Goal: Check status: Check status

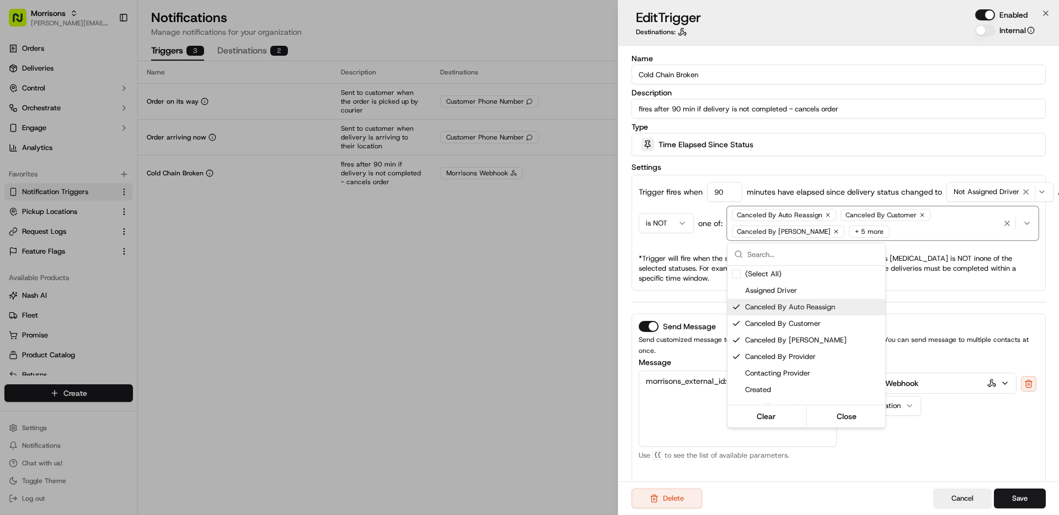
scroll to position [24, 0]
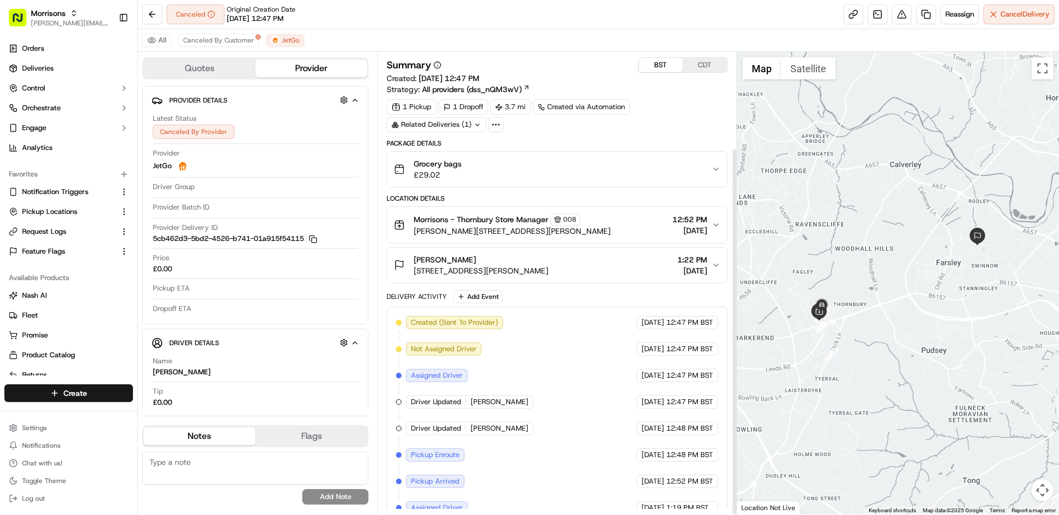
scroll to position [121, 0]
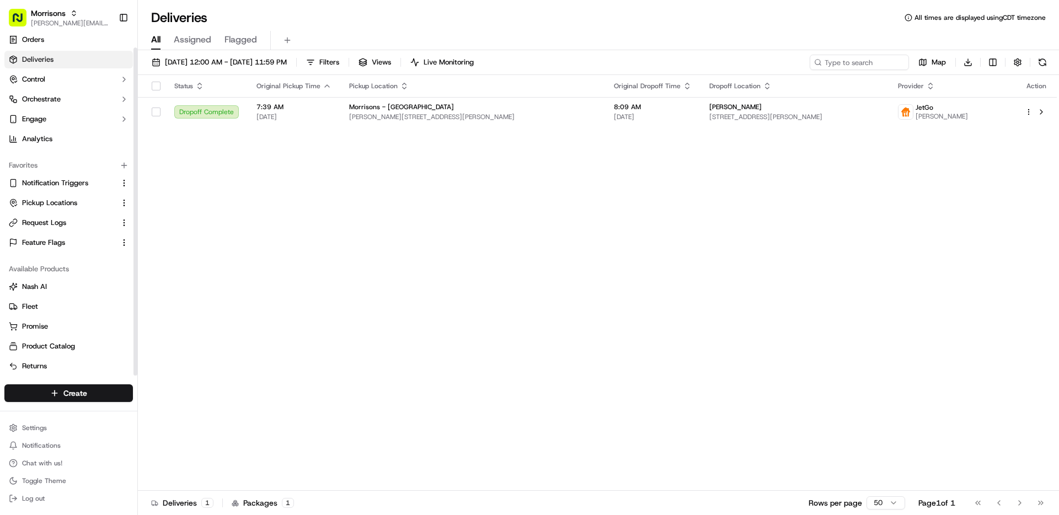
scroll to position [13, 0]
click at [65, 242] on link "Feature Flags" at bounding box center [62, 239] width 107 height 10
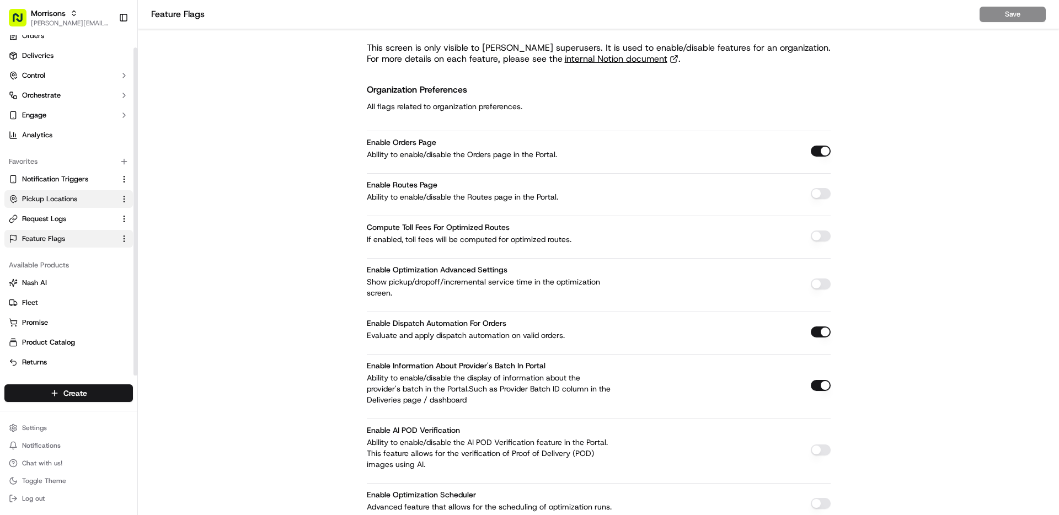
drag, startPoint x: 58, startPoint y: 195, endPoint x: 57, endPoint y: 180, distance: 15.0
click at [58, 195] on span "Pickup Locations" at bounding box center [49, 199] width 55 height 10
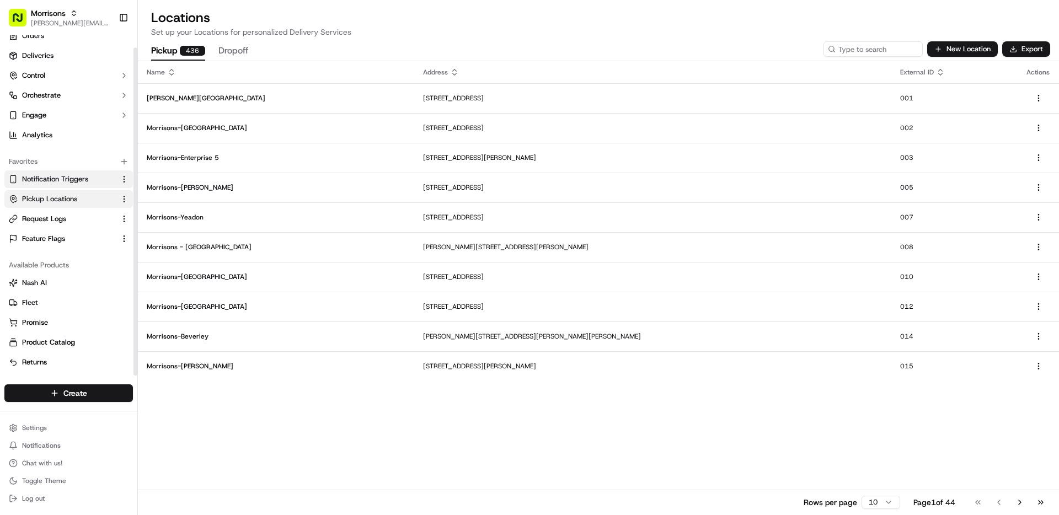
click at [56, 177] on span "Notification Triggers" at bounding box center [55, 179] width 66 height 10
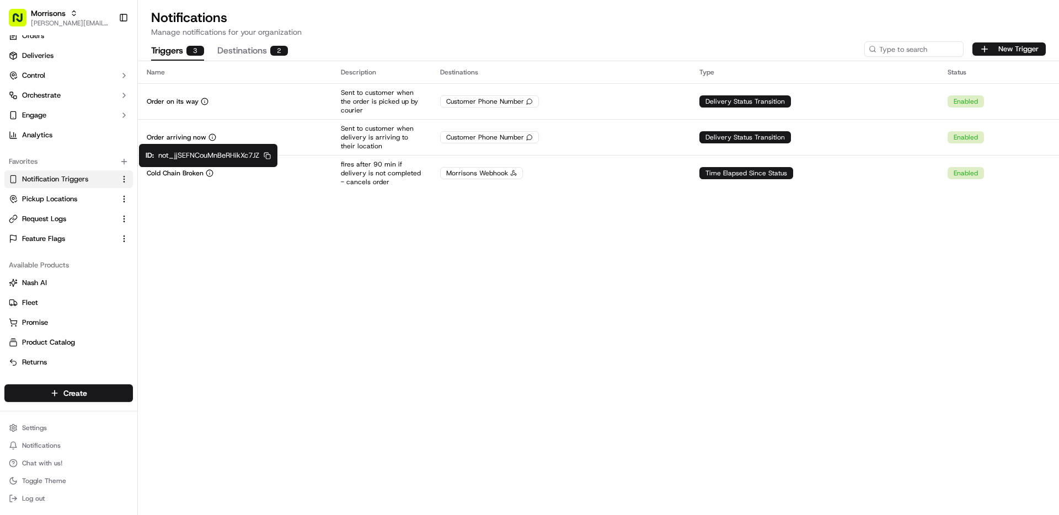
click at [266, 158] on icon "button" at bounding box center [267, 155] width 7 height 7
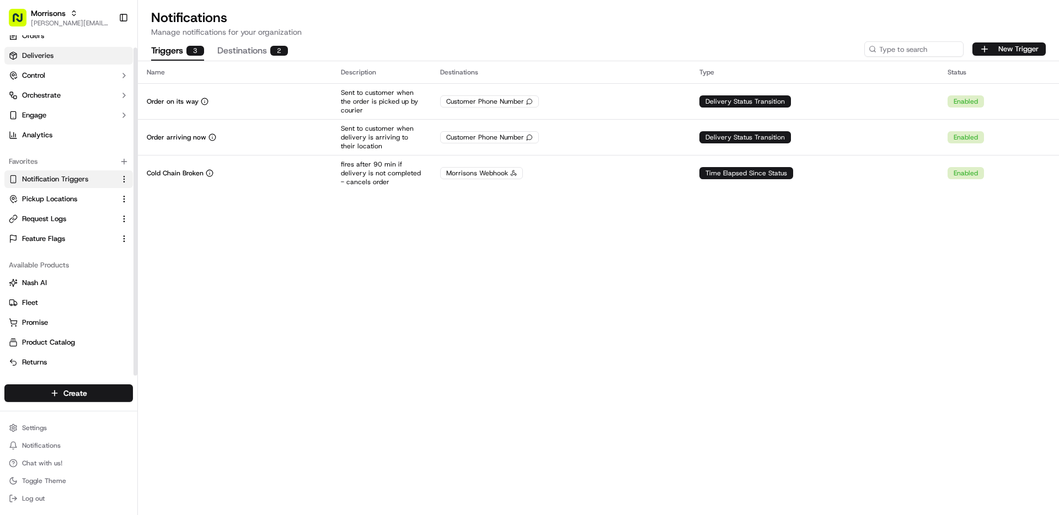
click at [47, 55] on span "Deliveries" at bounding box center [37, 56] width 31 height 10
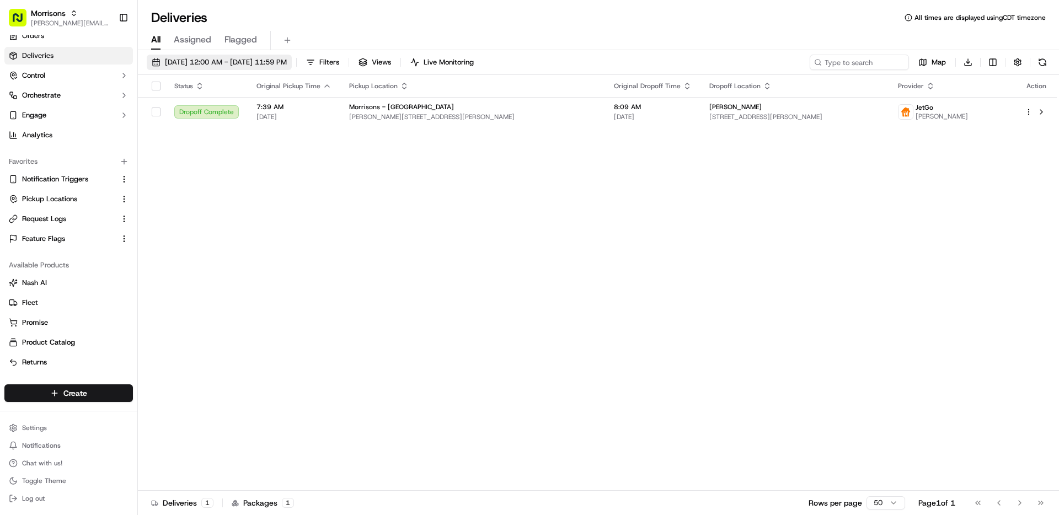
click at [270, 65] on span "09/16/2025 12:00 AM - 09/16/2025 11:59 PM" at bounding box center [226, 62] width 122 height 10
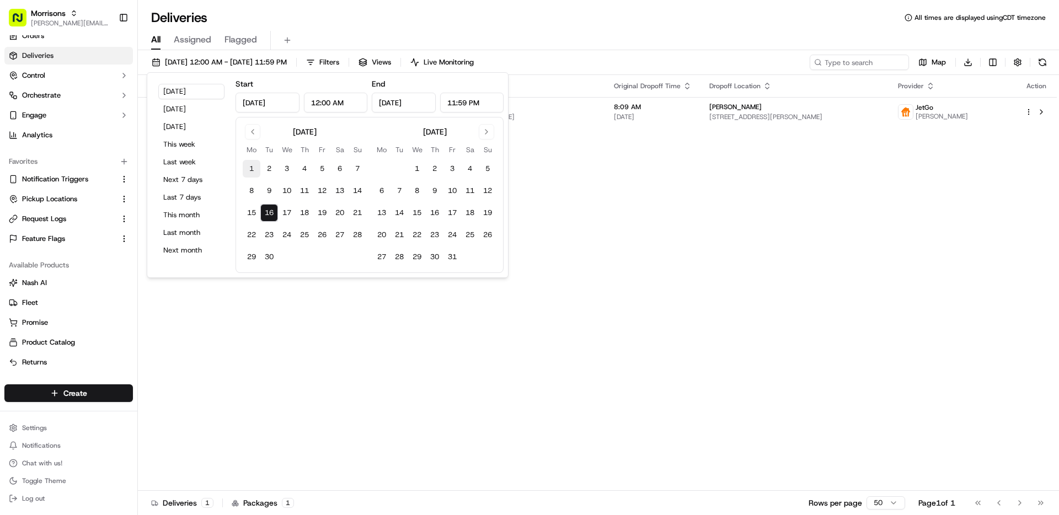
click at [251, 167] on button "1" at bounding box center [252, 169] width 18 height 18
type input "Sep 1, 2025"
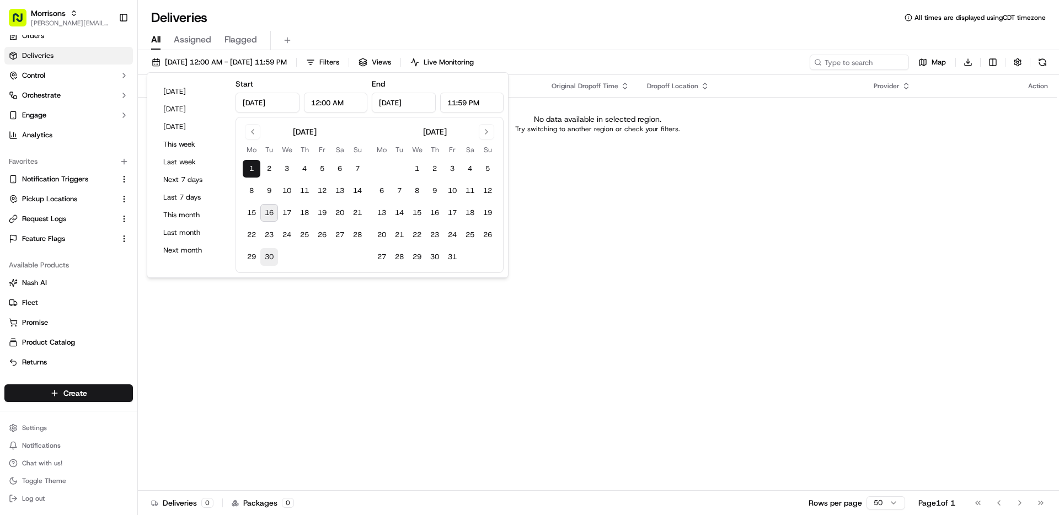
drag, startPoint x: 276, startPoint y: 268, endPoint x: 275, endPoint y: 262, distance: 6.8
click at [275, 268] on div "September 2025 Mo Tu We Th Fr Sa Su 1 2 3 4 5 6 7 8 9 10 11 12 13 14 15 16 17 1…" at bounding box center [370, 195] width 268 height 156
click at [275, 261] on button "30" at bounding box center [269, 257] width 18 height 18
type input "Sep 30, 2025"
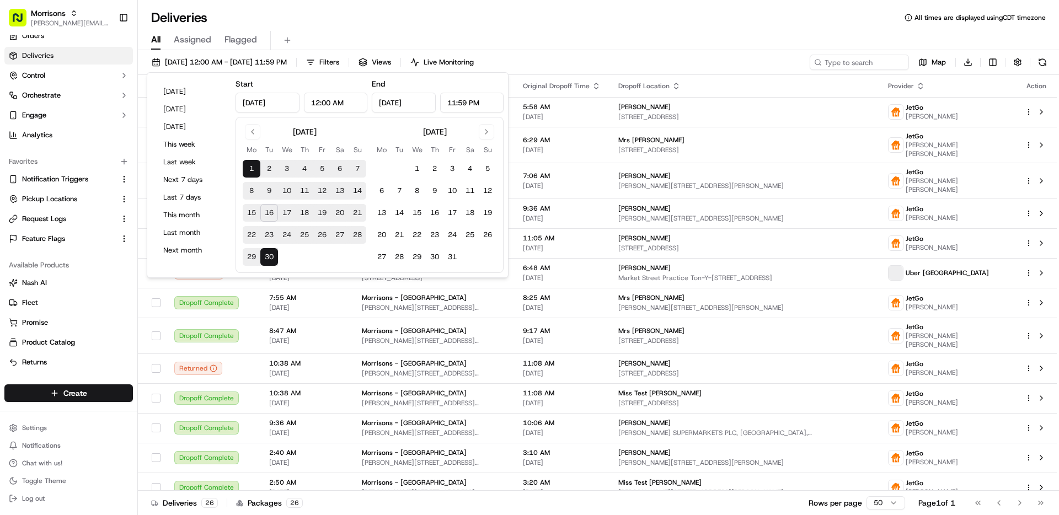
drag, startPoint x: 529, startPoint y: 20, endPoint x: 880, endPoint y: 91, distance: 358.5
click at [529, 20] on div "Deliveries All times are displayed using CDT timezone" at bounding box center [599, 18] width 922 height 18
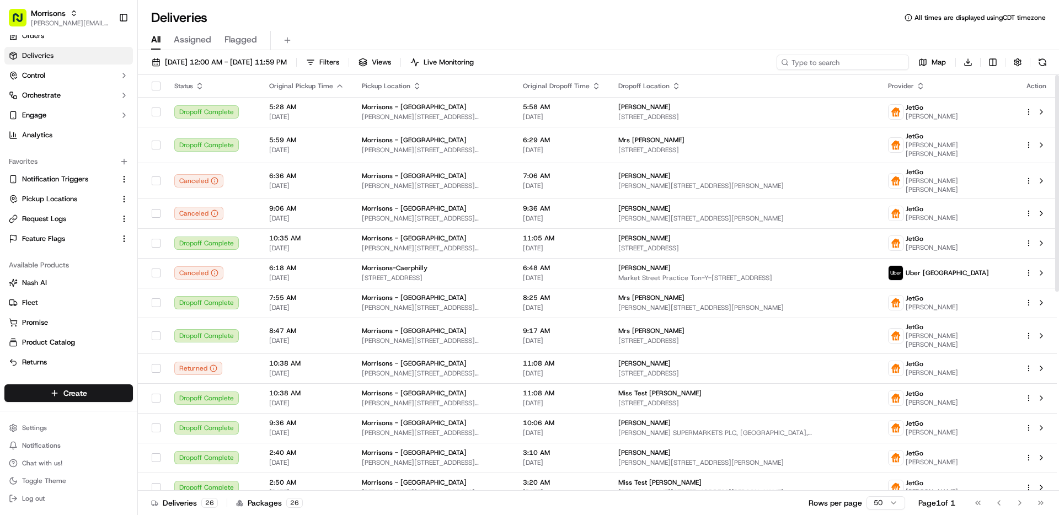
click at [859, 66] on input at bounding box center [843, 62] width 132 height 15
paste input "1898697714532"
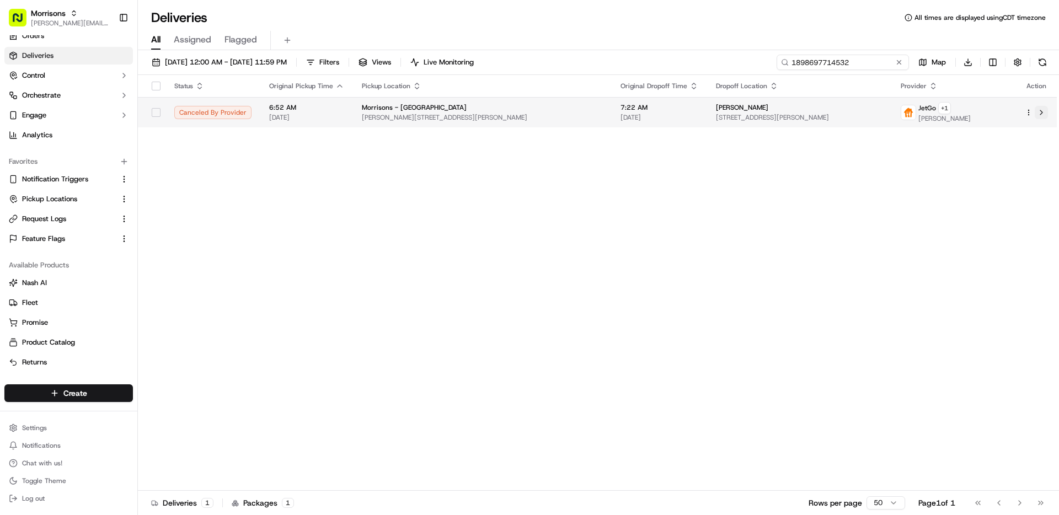
type input "1898697714532"
click at [1041, 110] on button at bounding box center [1041, 112] width 13 height 13
click at [1041, 113] on button at bounding box center [1041, 112] width 13 height 13
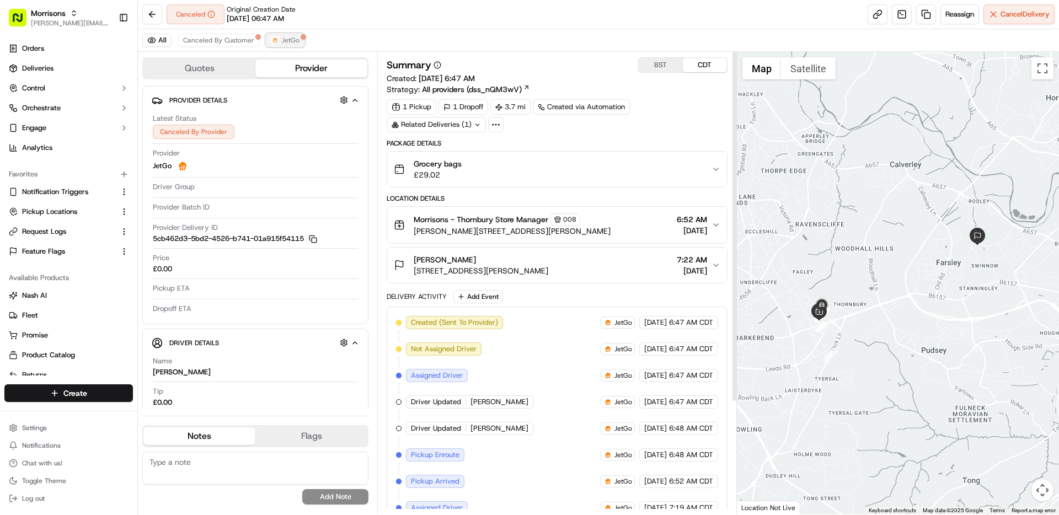
click at [282, 34] on button "JetGo" at bounding box center [285, 40] width 39 height 13
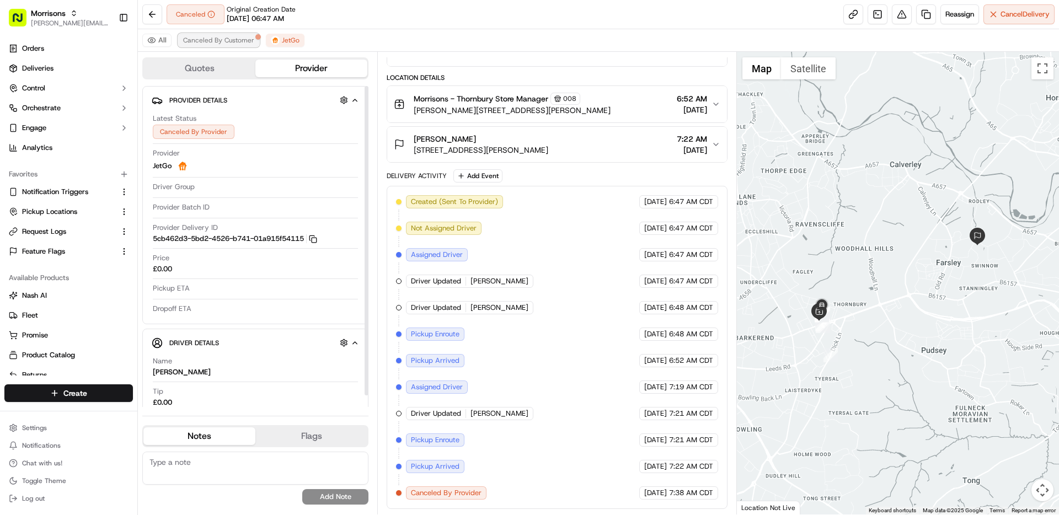
click at [230, 44] on span "Canceled By Customer" at bounding box center [218, 40] width 71 height 9
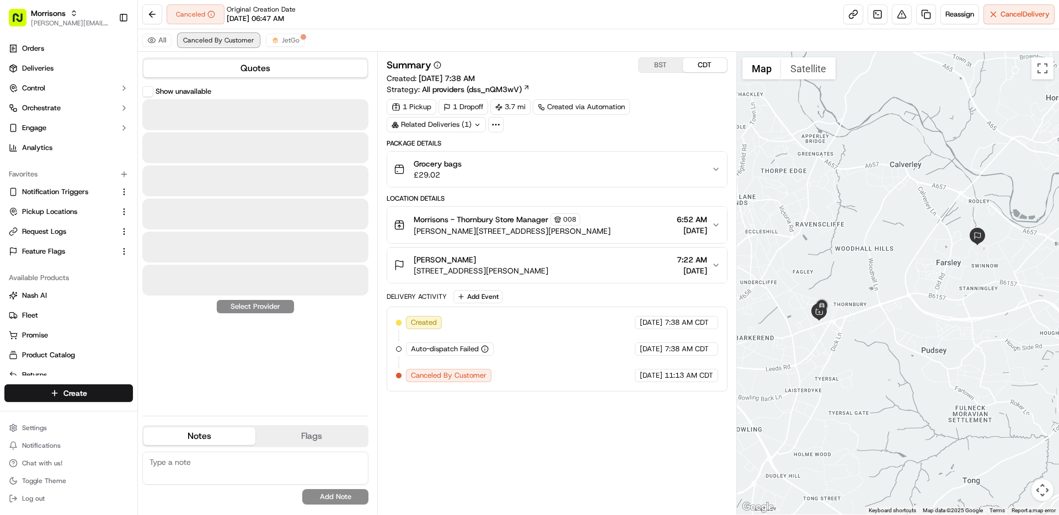
scroll to position [0, 0]
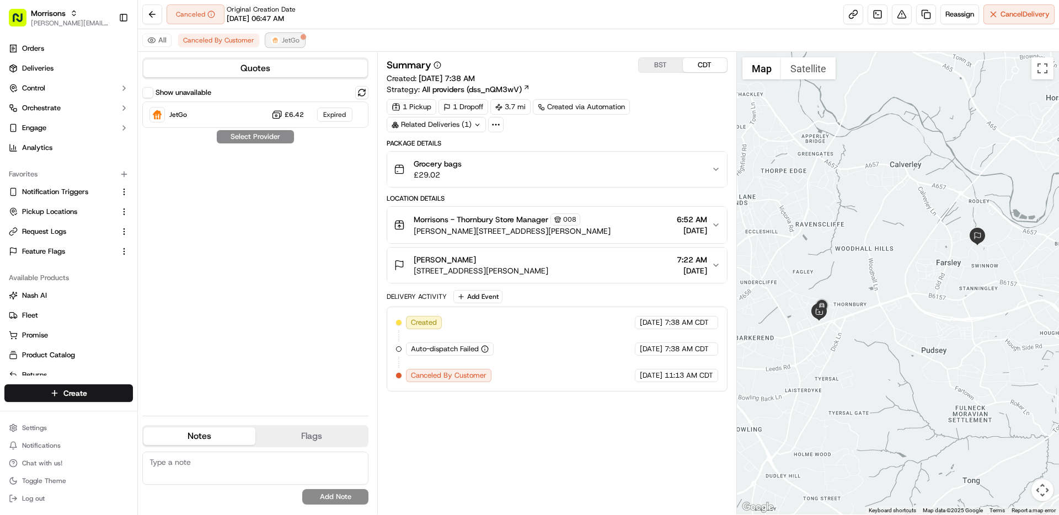
click at [287, 38] on span "JetGo" at bounding box center [291, 40] width 18 height 9
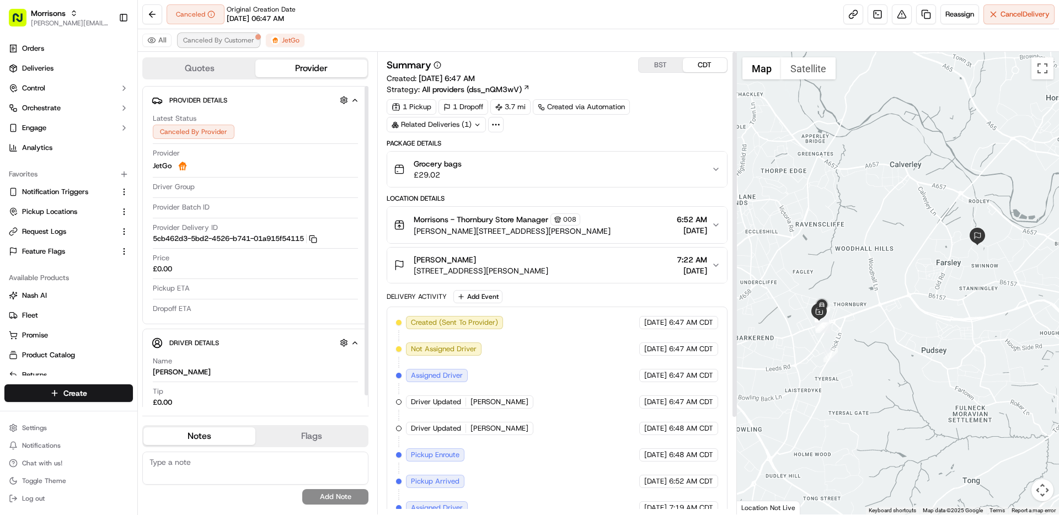
click at [236, 40] on span "Canceled By Customer" at bounding box center [218, 40] width 71 height 9
